Goal: Use online tool/utility: Utilize a website feature to perform a specific function

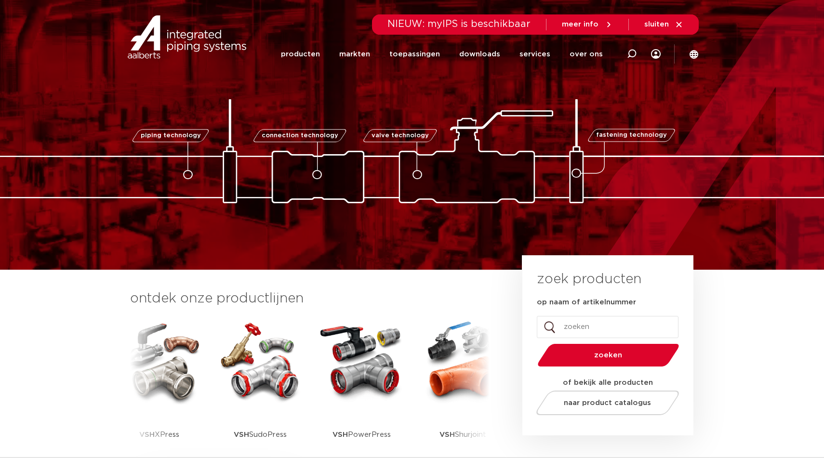
click at [555, 56] on li "services services overzicht Aalberts IPS design service Aalberts IPS Revit plug…" at bounding box center [535, 54] width 50 height 39
click at [540, 53] on link "services" at bounding box center [534, 54] width 31 height 39
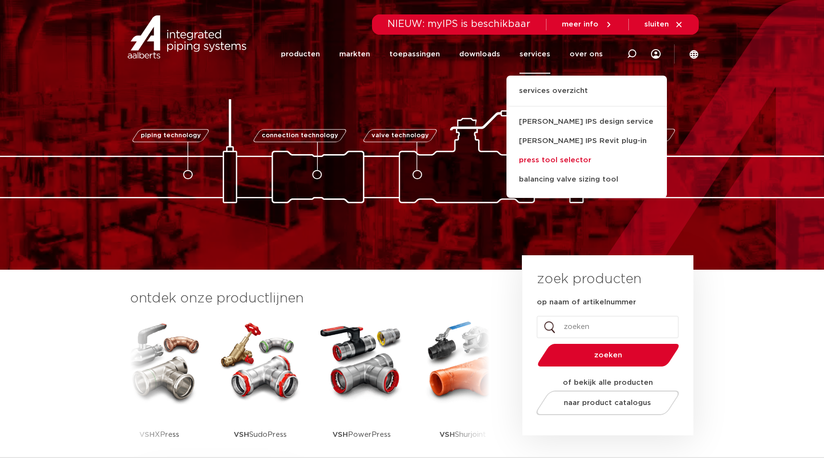
click at [533, 155] on link "press tool selector" at bounding box center [586, 160] width 160 height 19
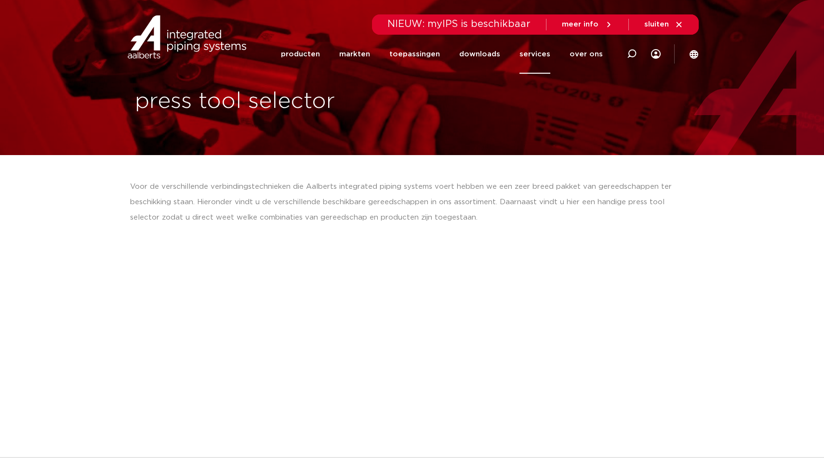
click at [539, 50] on link "services" at bounding box center [534, 54] width 31 height 39
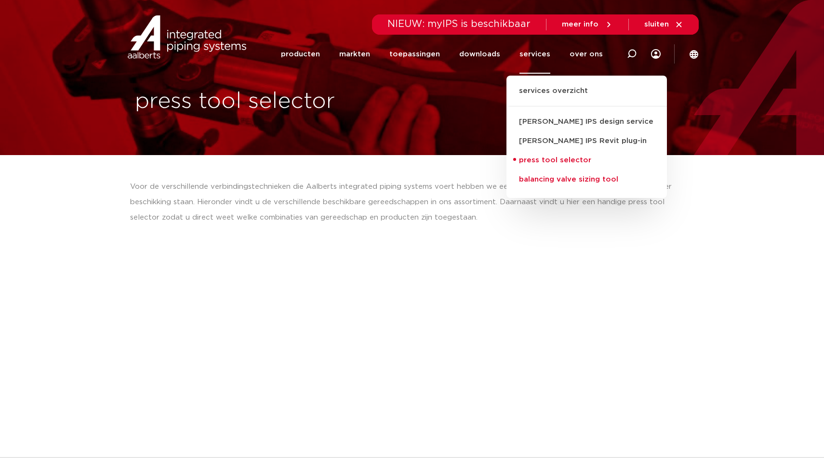
click at [541, 179] on link "balancing valve sizing tool" at bounding box center [586, 179] width 160 height 19
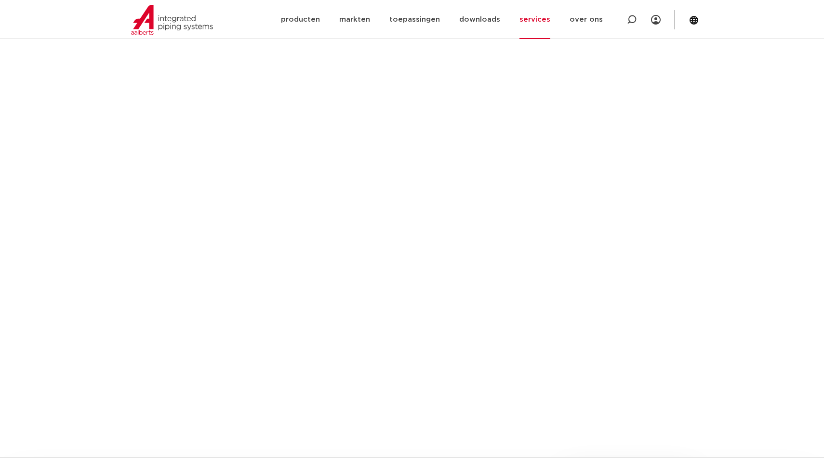
scroll to position [763, 0]
